Goal: Find specific page/section: Find specific page/section

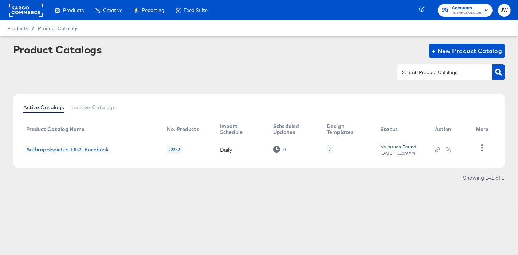
click at [76, 149] on link "AnthropologieUS_DPA_Facebook" at bounding box center [67, 150] width 82 height 6
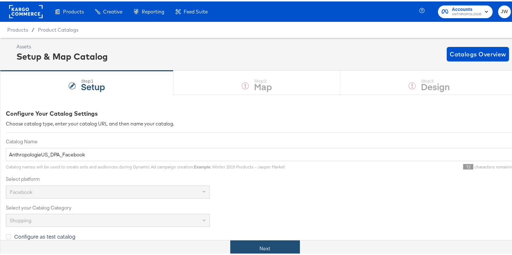
click at [270, 245] on button "Next" at bounding box center [265, 247] width 70 height 16
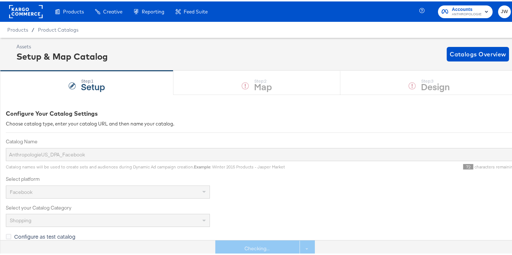
click at [312, 53] on div "Assets Setup & Map Catalog Catalogs Overview" at bounding box center [262, 52] width 493 height 21
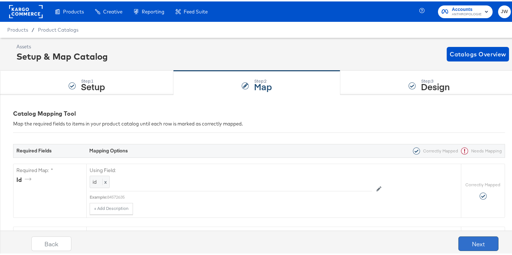
click at [470, 246] on button "Next" at bounding box center [478, 242] width 40 height 15
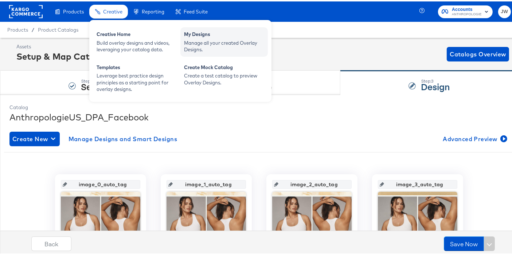
click at [196, 39] on div "Manage all your created Overlay Designs." at bounding box center [224, 44] width 80 height 13
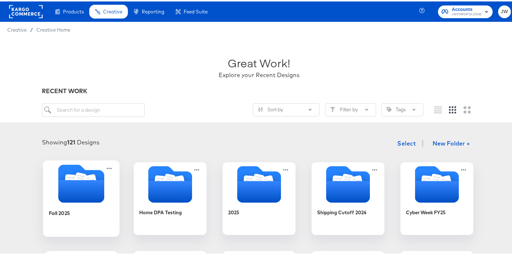
click at [60, 189] on icon "Folder" at bounding box center [81, 190] width 46 height 23
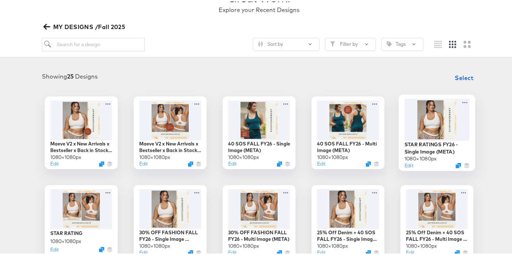
scroll to position [82, 0]
